Goal: Task Accomplishment & Management: Use online tool/utility

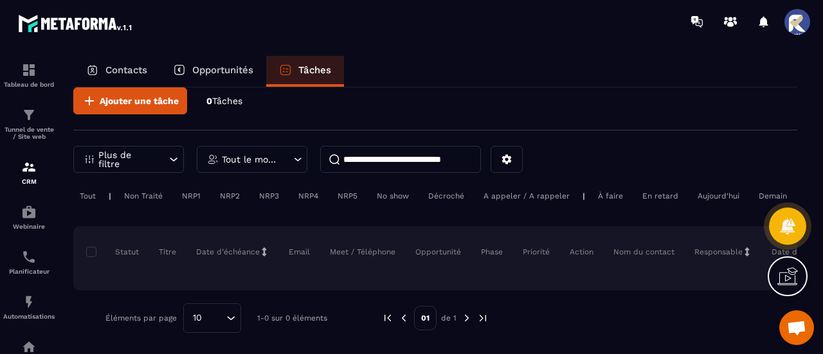
scroll to position [28, 0]
click at [37, 217] on div "Webinaire" at bounding box center [28, 217] width 51 height 26
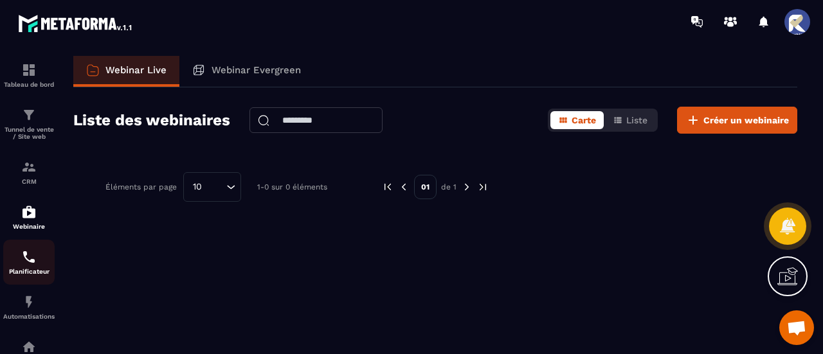
click at [32, 260] on img at bounding box center [28, 256] width 15 height 15
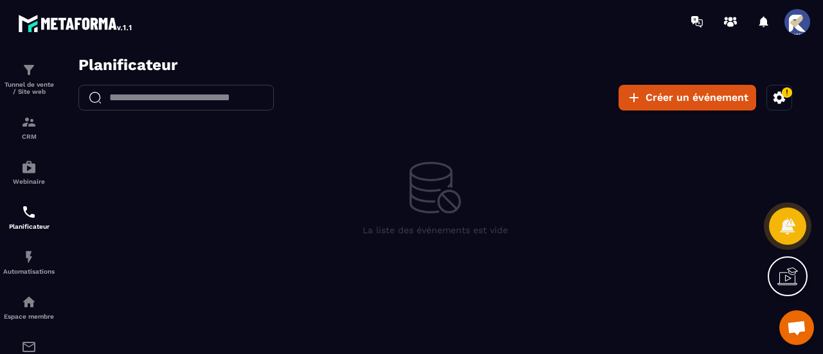
scroll to position [64, 0]
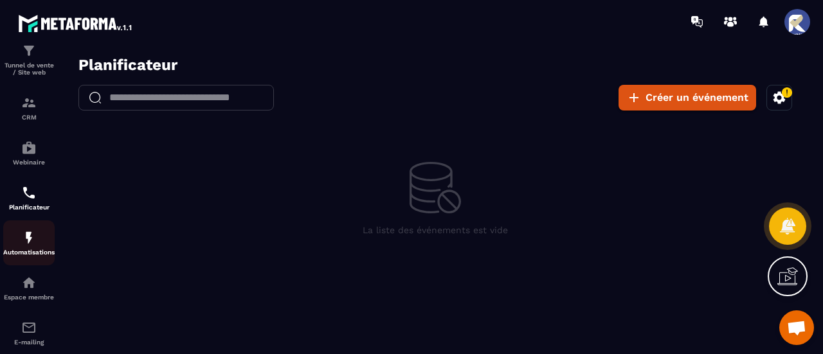
click at [26, 249] on div "Automatisations" at bounding box center [28, 243] width 51 height 26
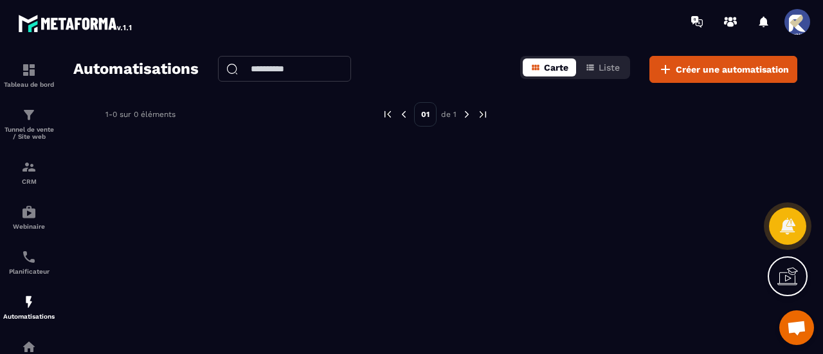
click at [556, 70] on span "Carte" at bounding box center [556, 67] width 24 height 10
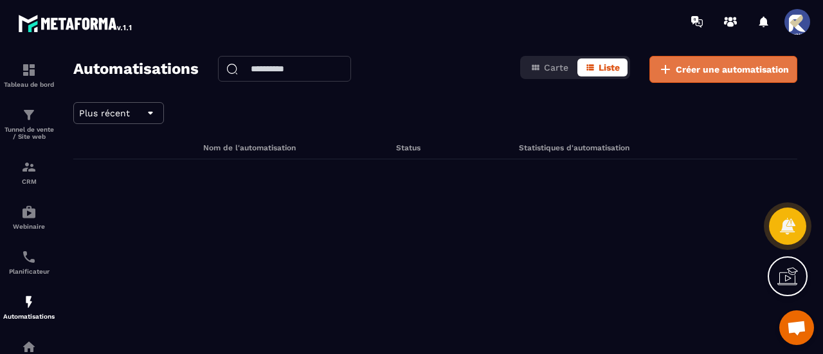
click at [679, 71] on span "Créer une automatisation" at bounding box center [732, 69] width 113 height 13
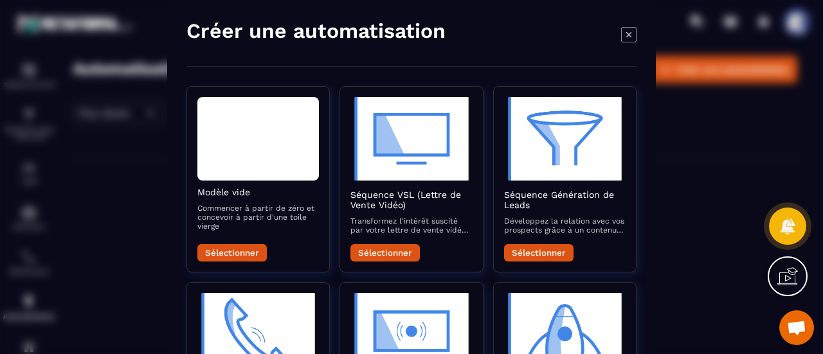
click at [629, 33] on icon "Modal window" at bounding box center [628, 33] width 15 height 15
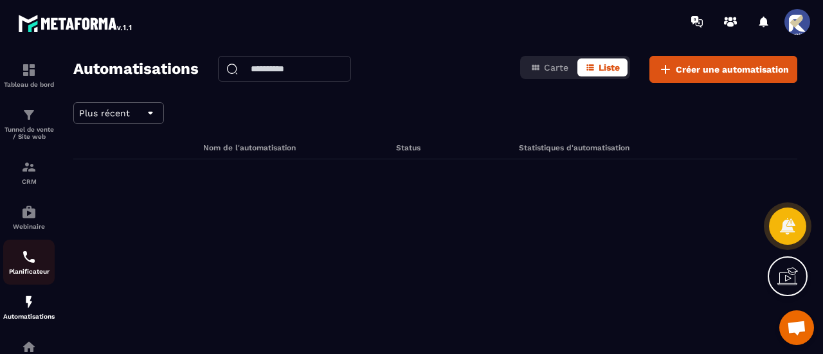
scroll to position [64, 0]
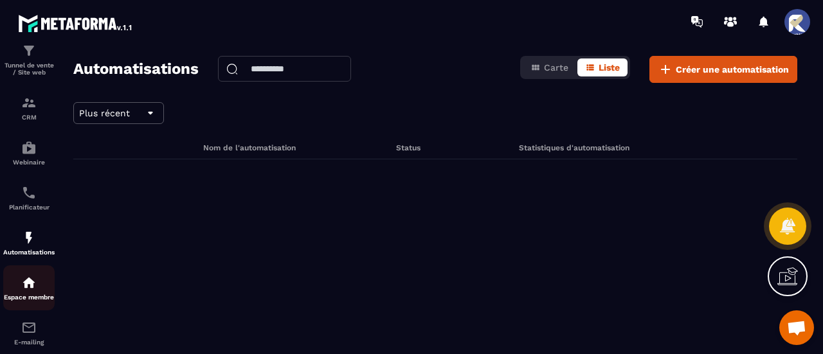
click at [35, 291] on img at bounding box center [28, 282] width 15 height 15
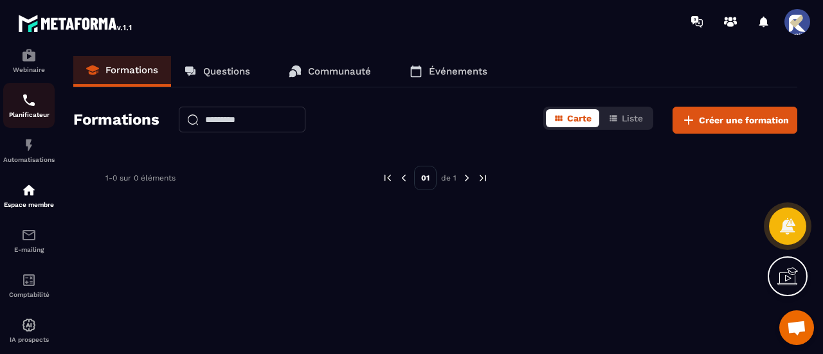
scroll to position [183, 0]
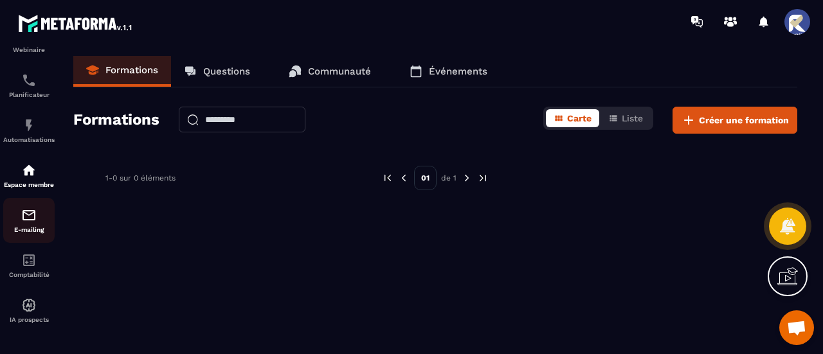
click at [32, 221] on img at bounding box center [28, 215] width 15 height 15
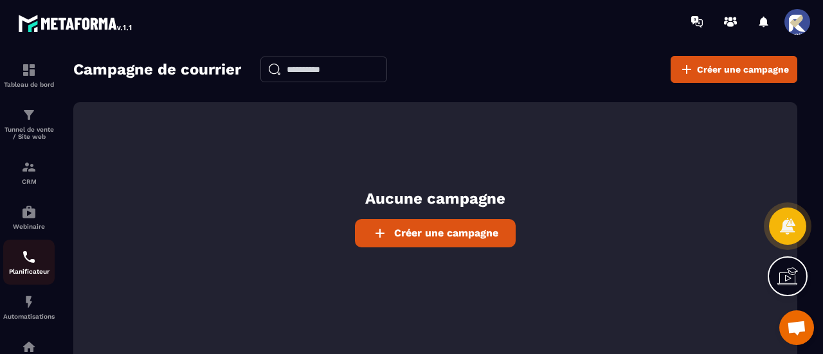
click at [30, 259] on img at bounding box center [28, 256] width 15 height 15
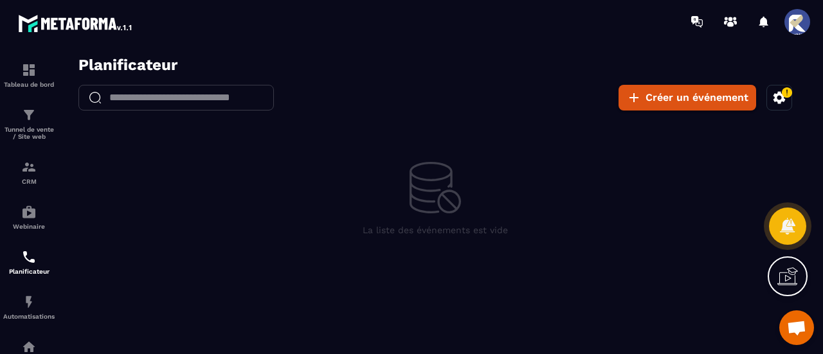
click at [787, 269] on icon at bounding box center [791, 274] width 13 height 14
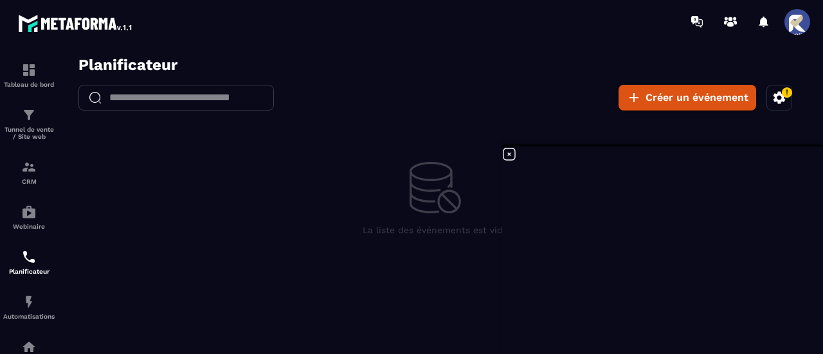
click at [512, 155] on icon at bounding box center [508, 154] width 15 height 15
